Goal: Download file/media

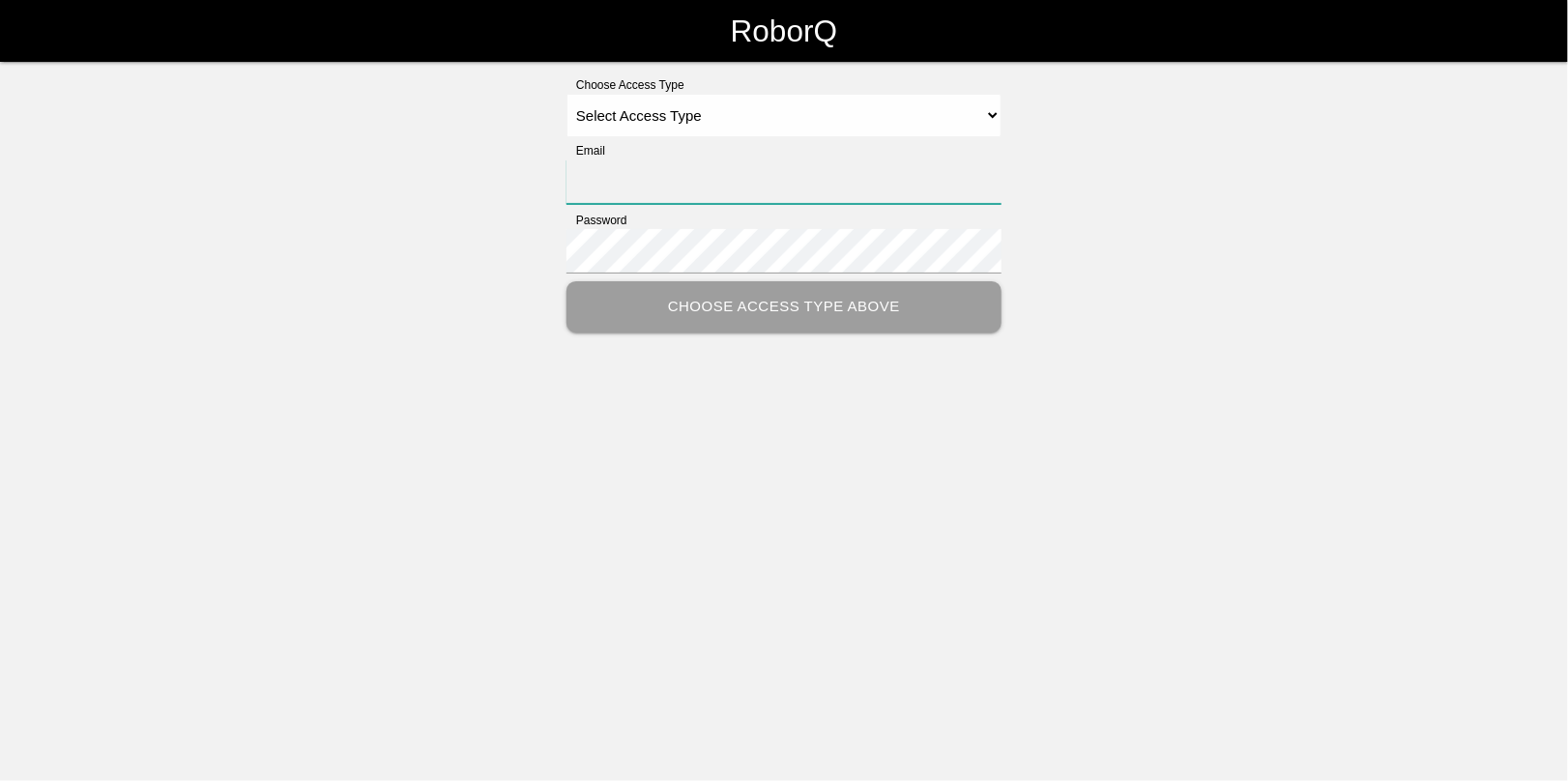
type input "[EMAIL_ADDRESS][DOMAIN_NAME]"
click at [656, 108] on select "Select Access Type Admin Customer Supervisor Worker" at bounding box center [784, 115] width 435 height 44
select select "Admin"
click at [566, 94] on select "Select Access Type Admin Customer Supervisor Worker" at bounding box center [784, 115] width 435 height 44
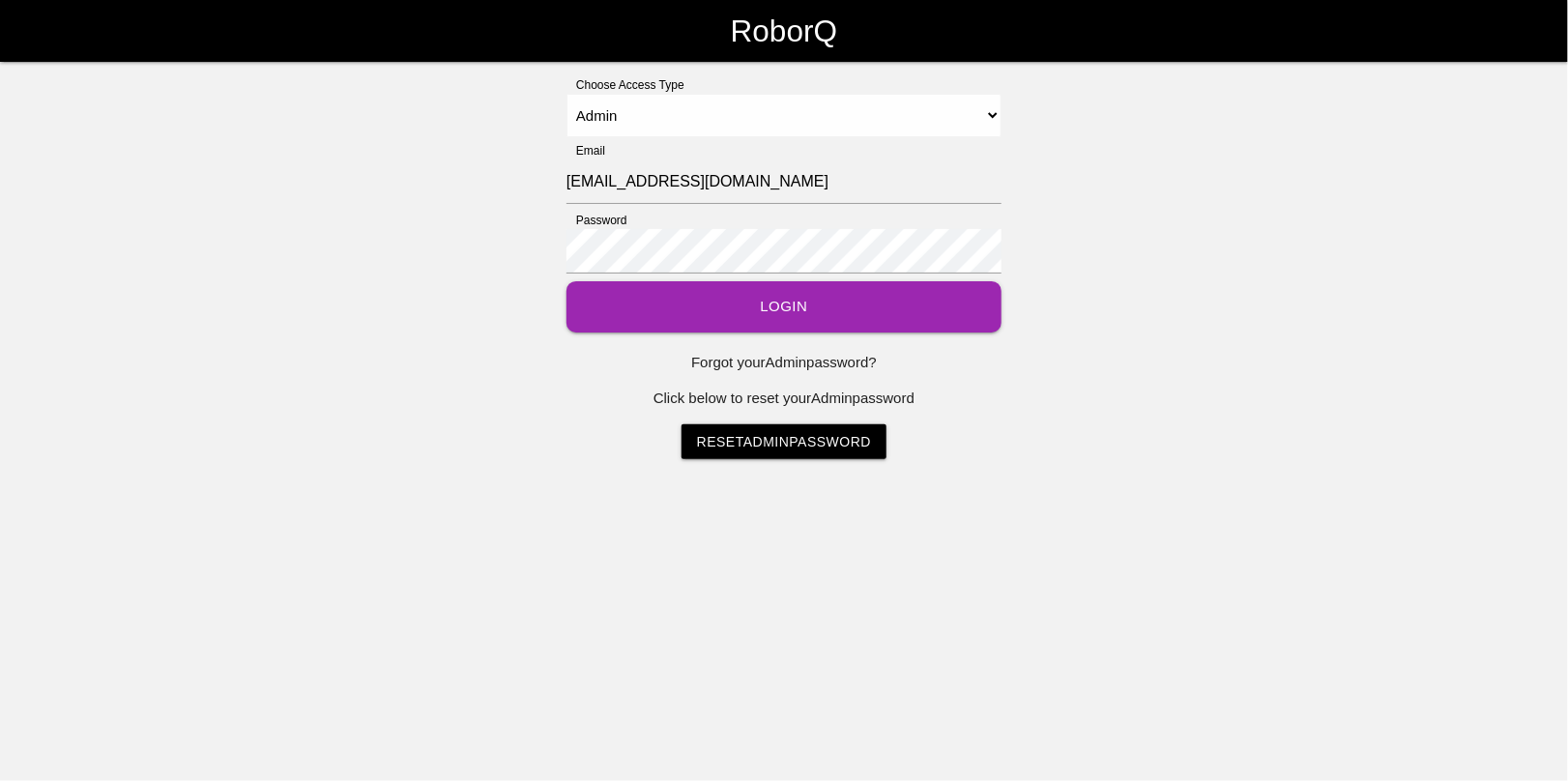
click at [774, 315] on button "Login" at bounding box center [784, 307] width 435 height 51
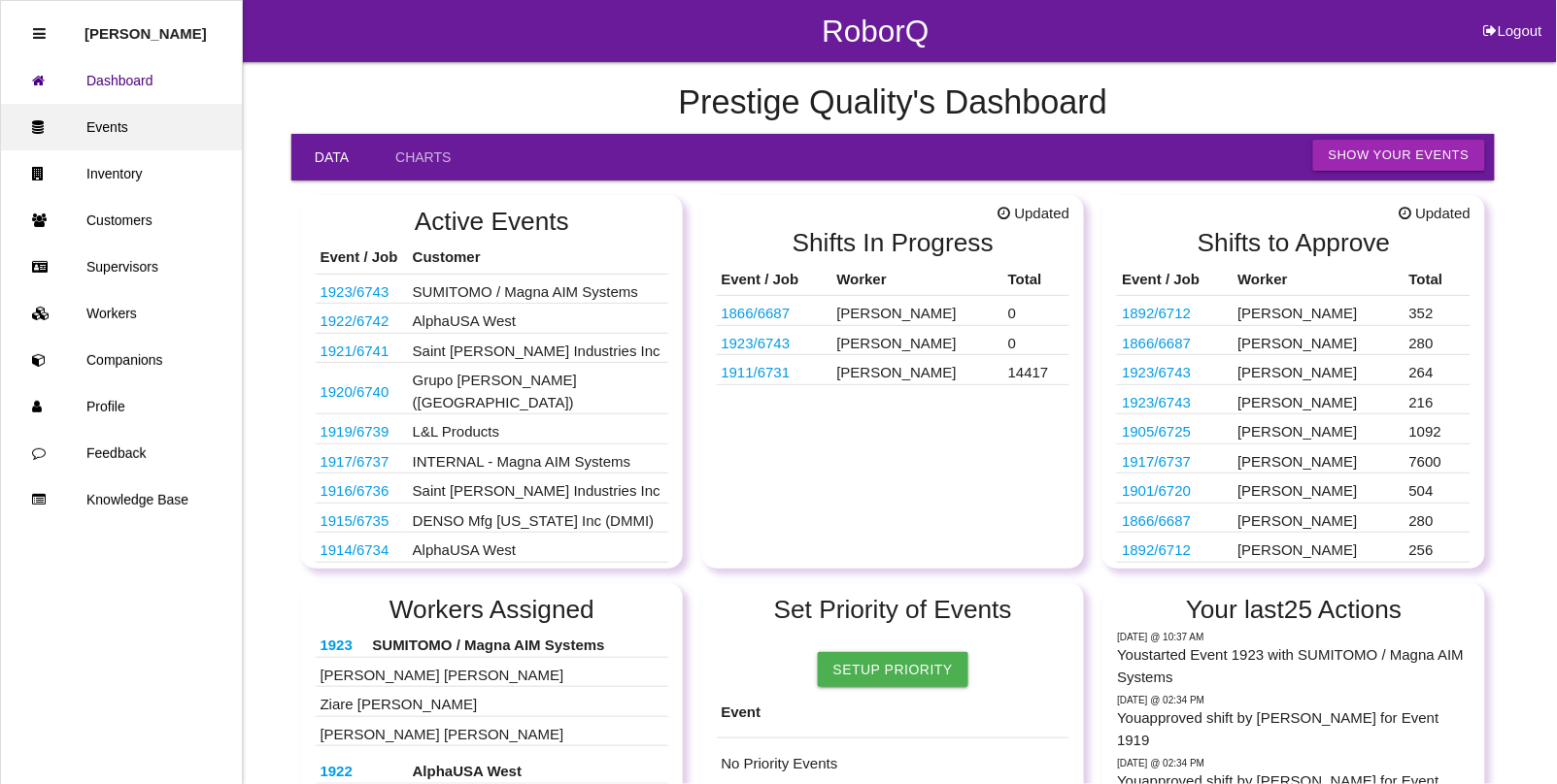
click at [113, 132] on link "Events" at bounding box center [121, 128] width 241 height 47
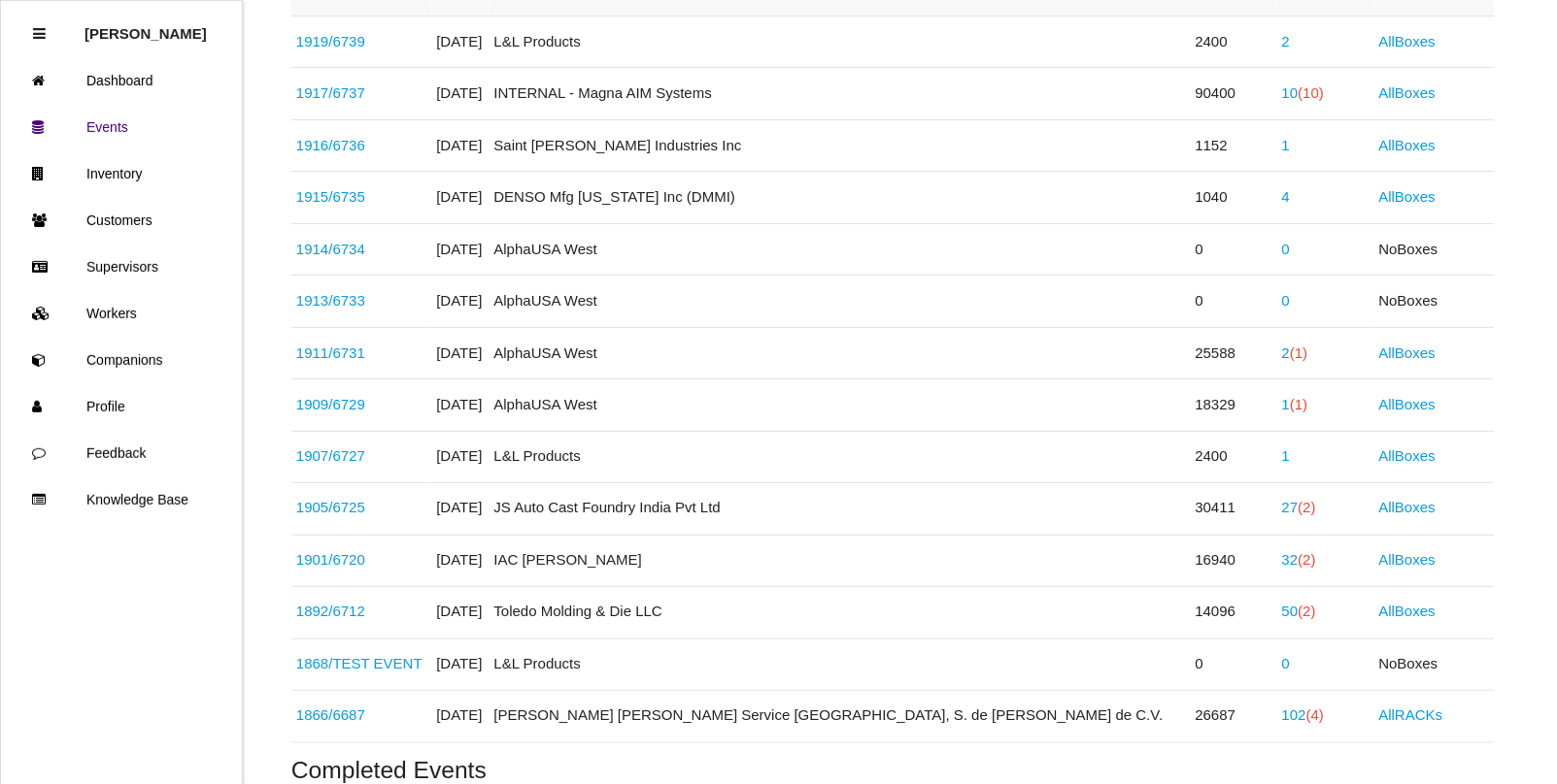
scroll to position [728, 0]
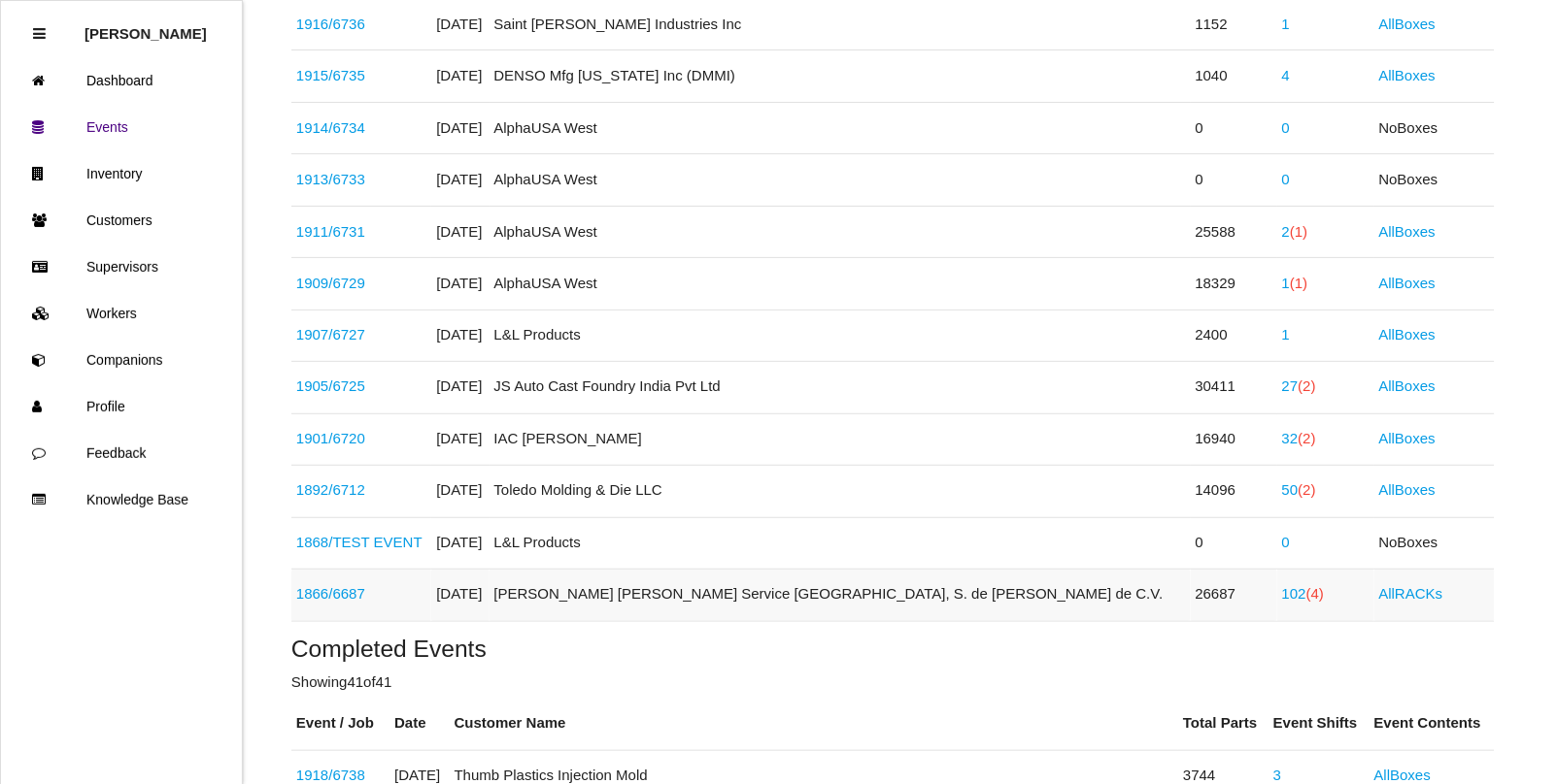
click at [346, 603] on link "1866 / 6687" at bounding box center [330, 594] width 69 height 17
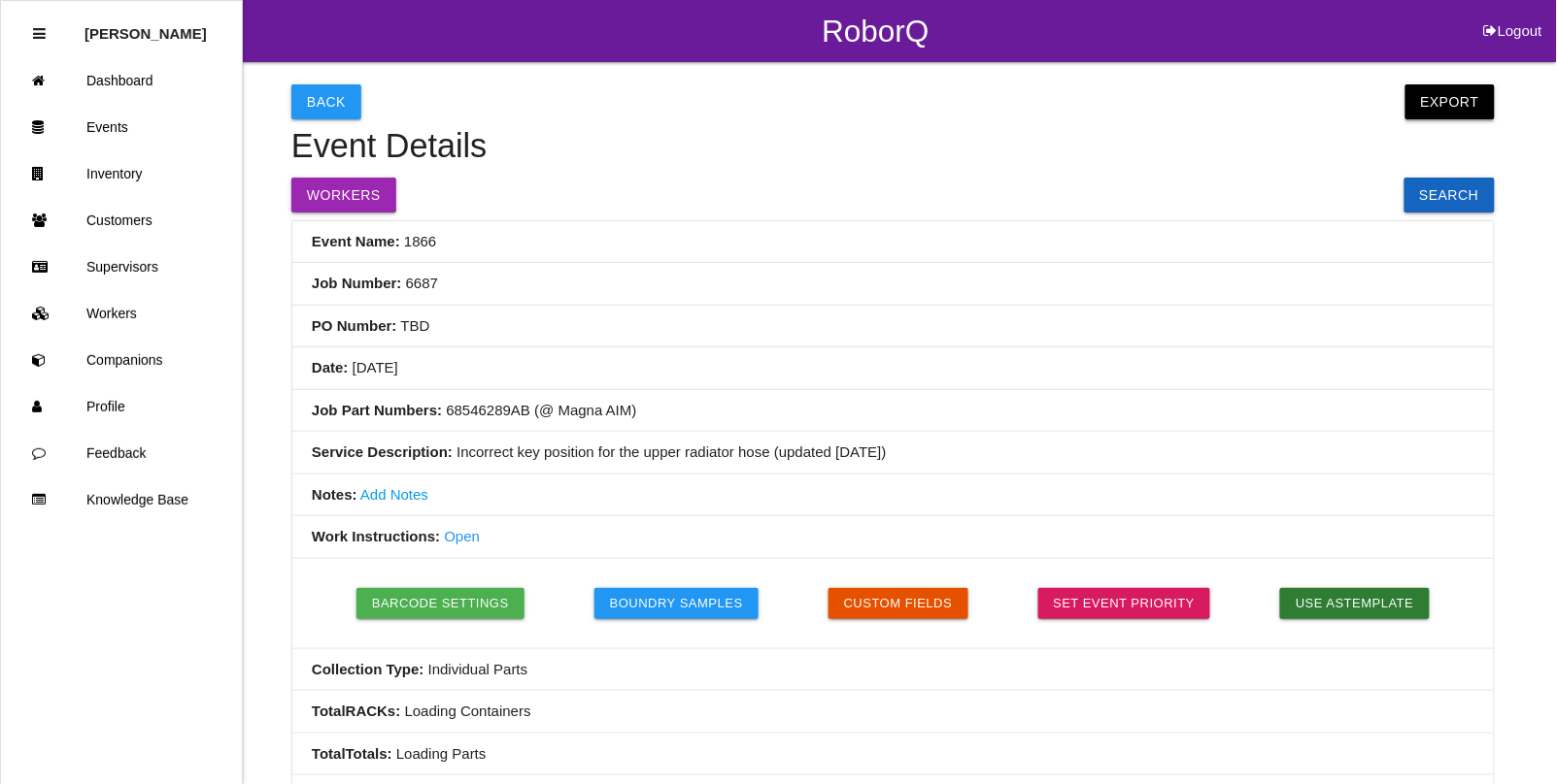
click at [1438, 107] on button "Export" at bounding box center [1450, 102] width 90 height 35
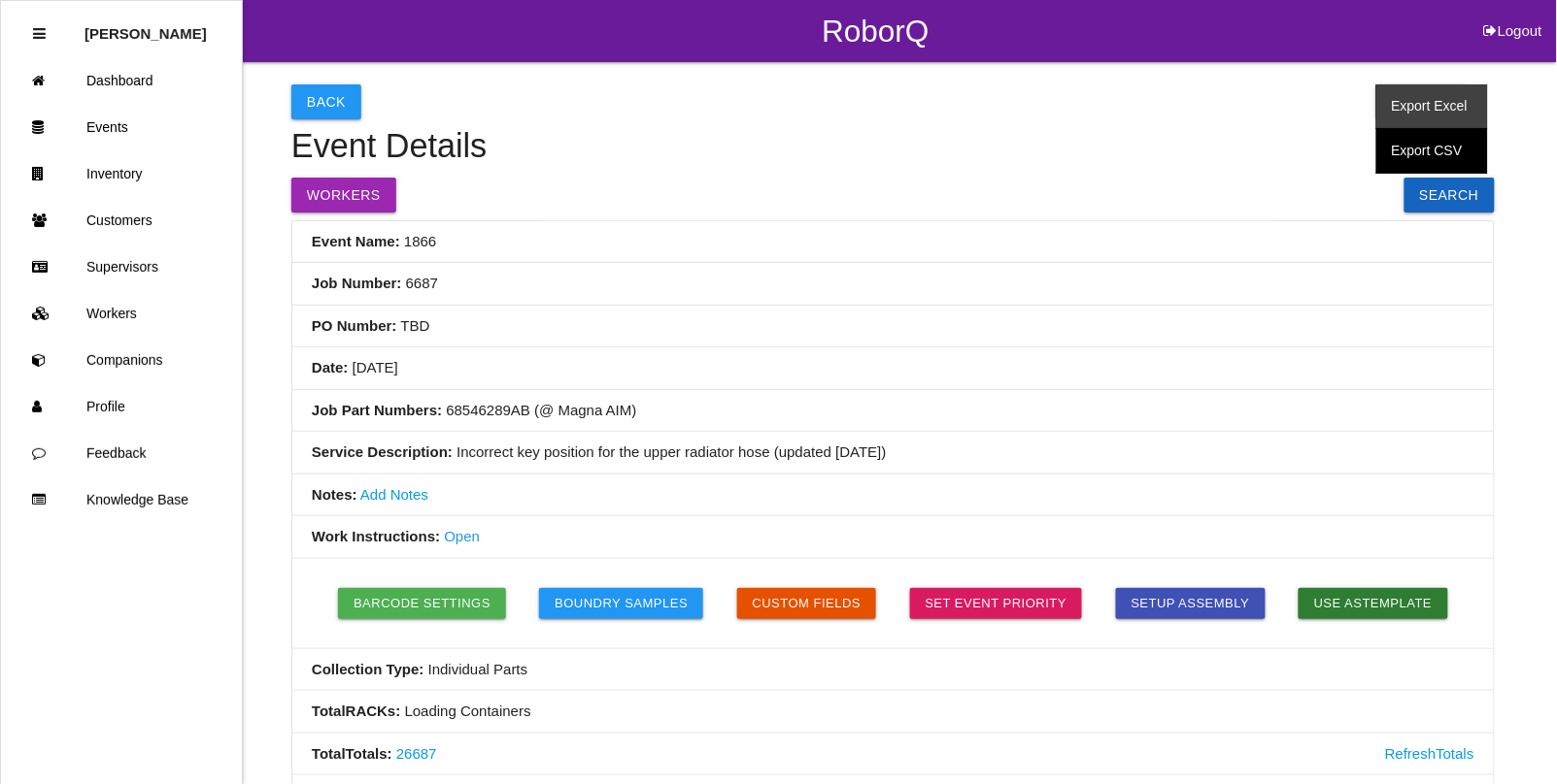
click at [1425, 105] on link "Export Excel" at bounding box center [1431, 107] width 112 height 45
